Goal: Task Accomplishment & Management: Use online tool/utility

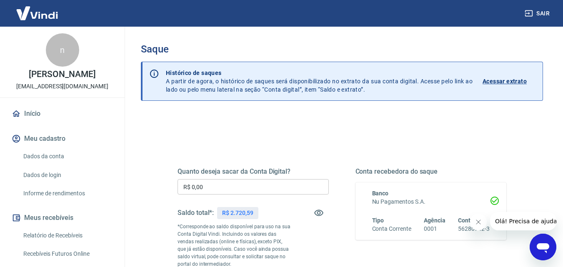
click at [259, 177] on div "Quanto deseja sacar da Conta Digital? R$ 0,00 ​ Saldo total*: R$ 2.720,59 *Corr…" at bounding box center [253, 270] width 151 height 204
click at [259, 184] on input "R$ 0,00" at bounding box center [253, 186] width 151 height 15
click at [259, 185] on input "R$ 2.720,00" at bounding box center [253, 186] width 151 height 15
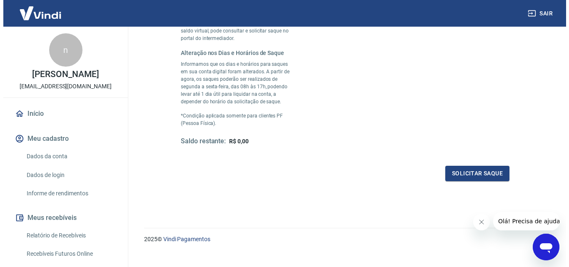
scroll to position [238, 0]
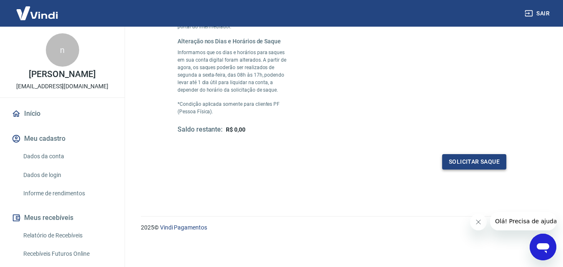
type input "R$ 2.720,59"
click at [480, 161] on button "Solicitar saque" at bounding box center [474, 161] width 64 height 15
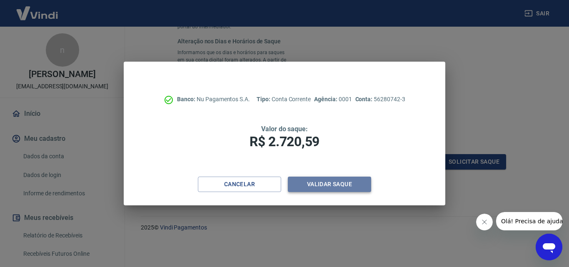
click at [329, 187] on button "Validar saque" at bounding box center [329, 184] width 83 height 15
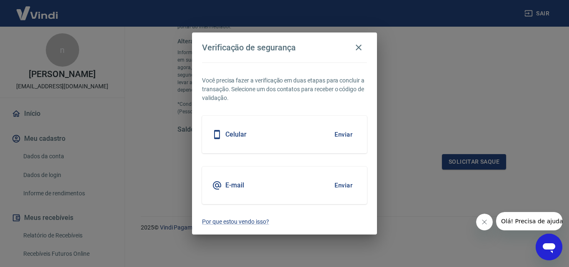
click at [281, 183] on div "E-mail Enviar" at bounding box center [284, 186] width 165 height 38
click at [347, 188] on button "Enviar" at bounding box center [343, 186] width 27 height 18
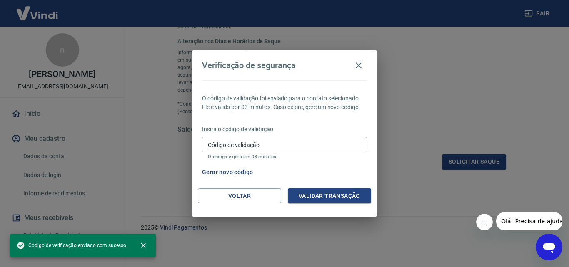
click at [257, 142] on input "Código de validação" at bounding box center [284, 144] width 165 height 15
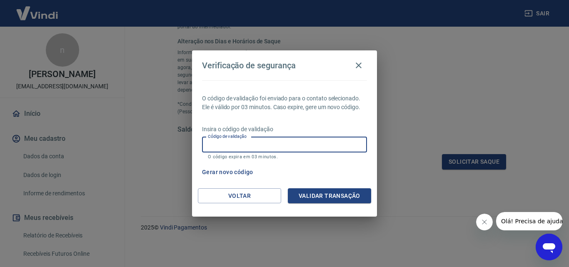
paste input "254908"
type input "254908"
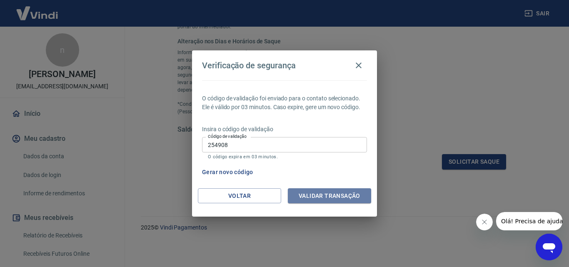
click at [334, 199] on button "Validar transação" at bounding box center [329, 195] width 83 height 15
